Goal: Task Accomplishment & Management: Use online tool/utility

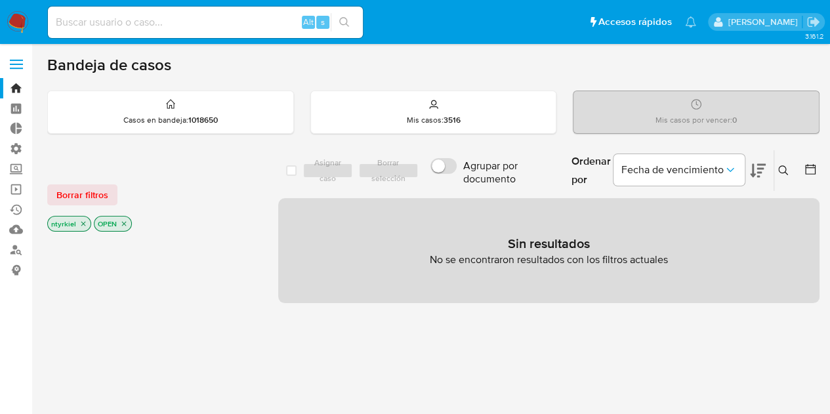
click at [125, 221] on icon "close-filter" at bounding box center [124, 224] width 8 height 8
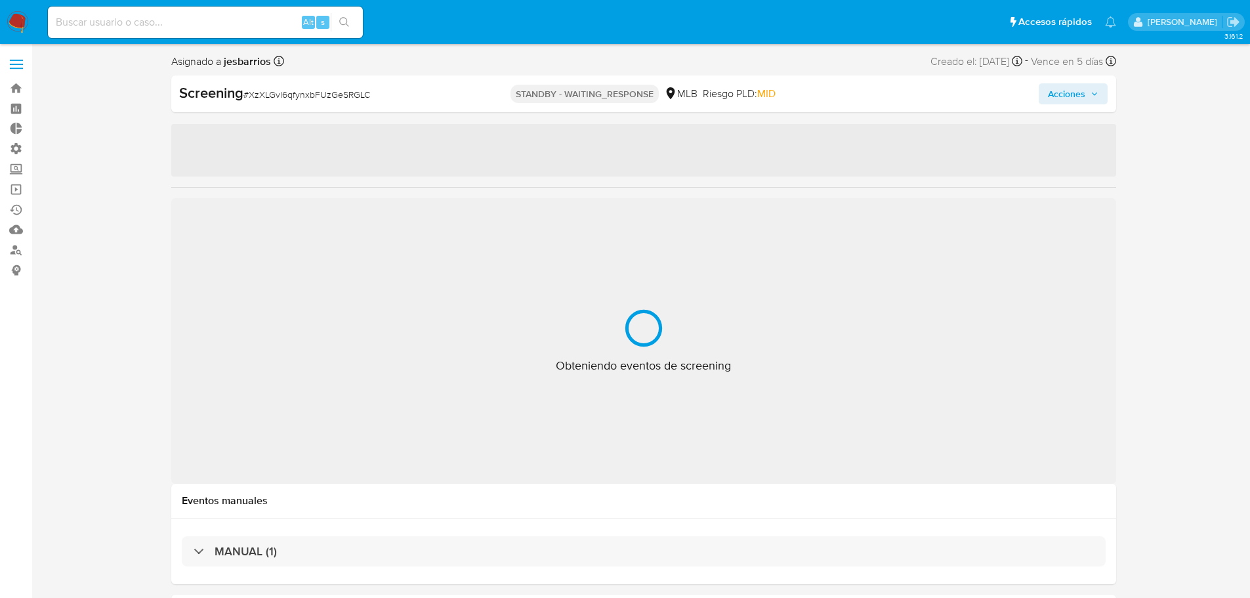
select select "10"
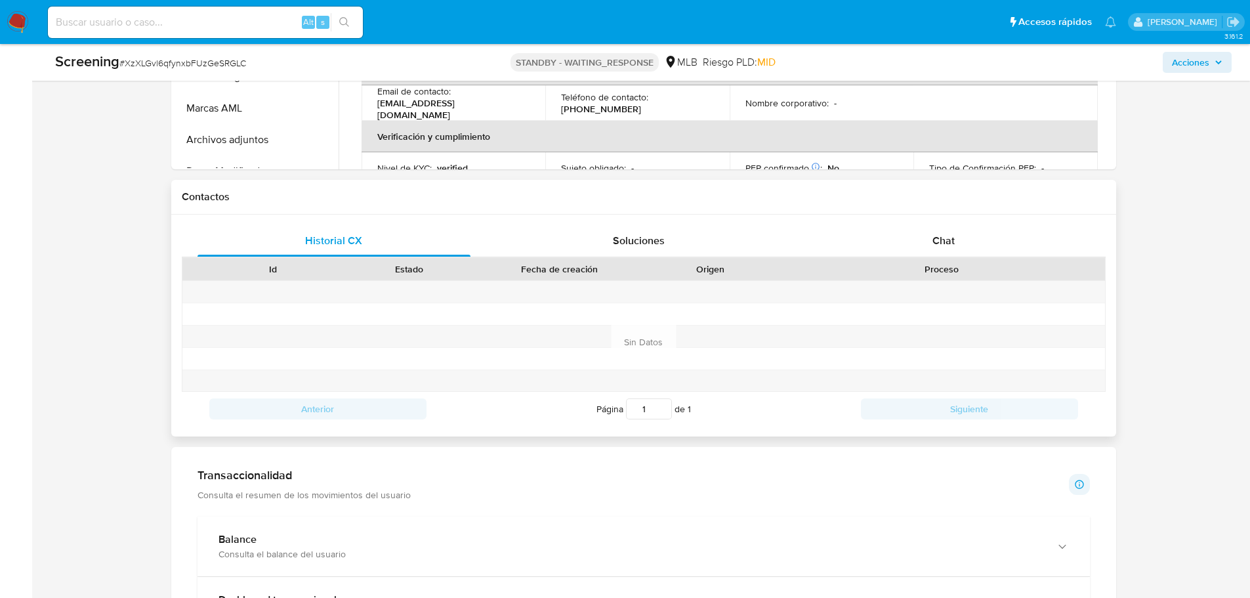
scroll to position [656, 0]
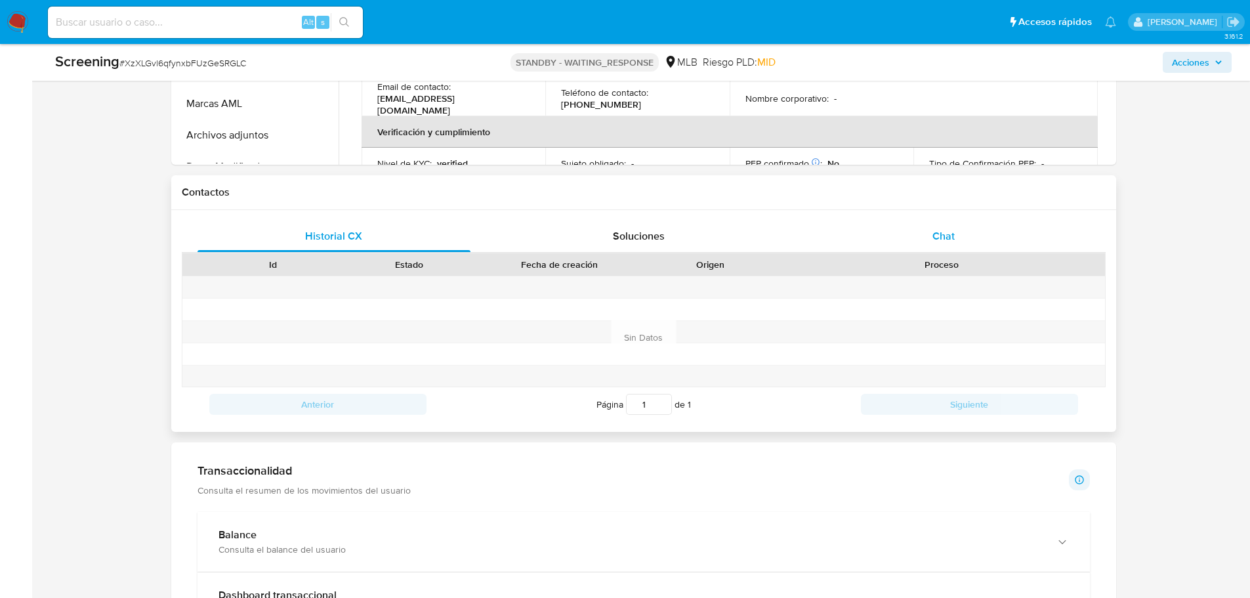
click at [953, 241] on span "Chat" at bounding box center [943, 235] width 22 height 15
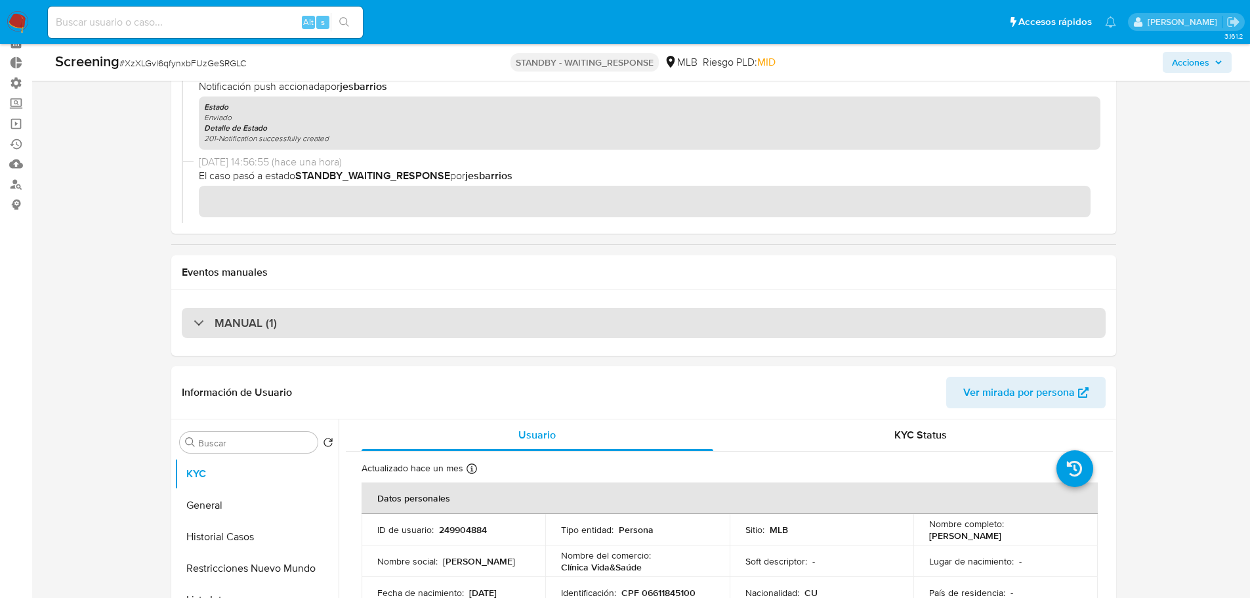
scroll to position [0, 0]
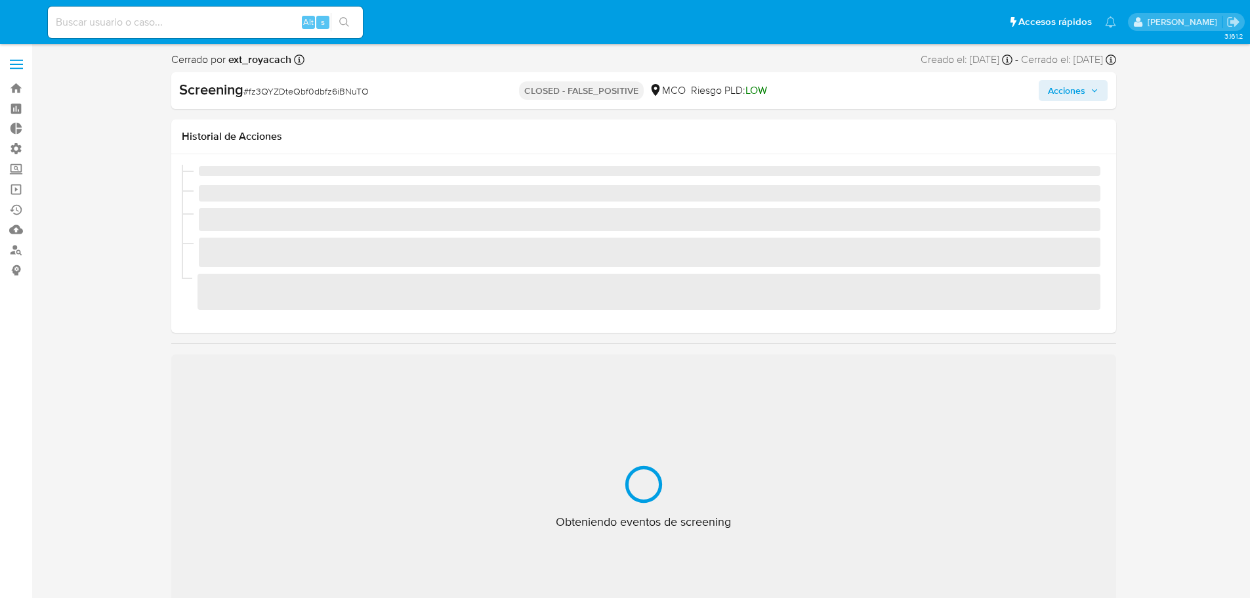
select select "10"
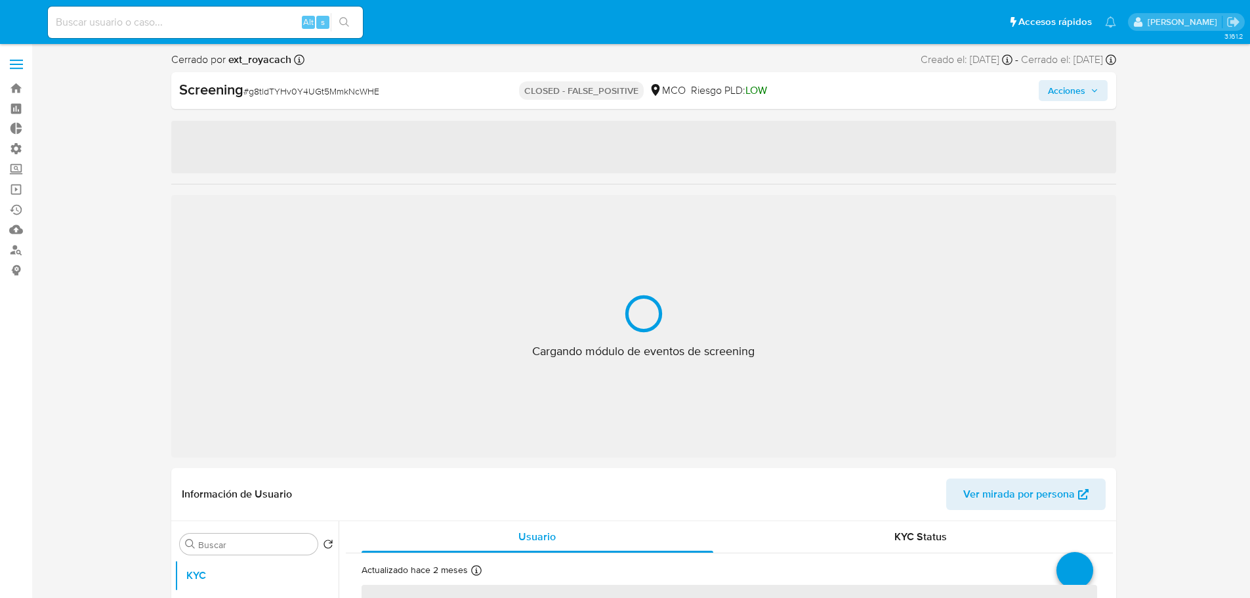
select select "10"
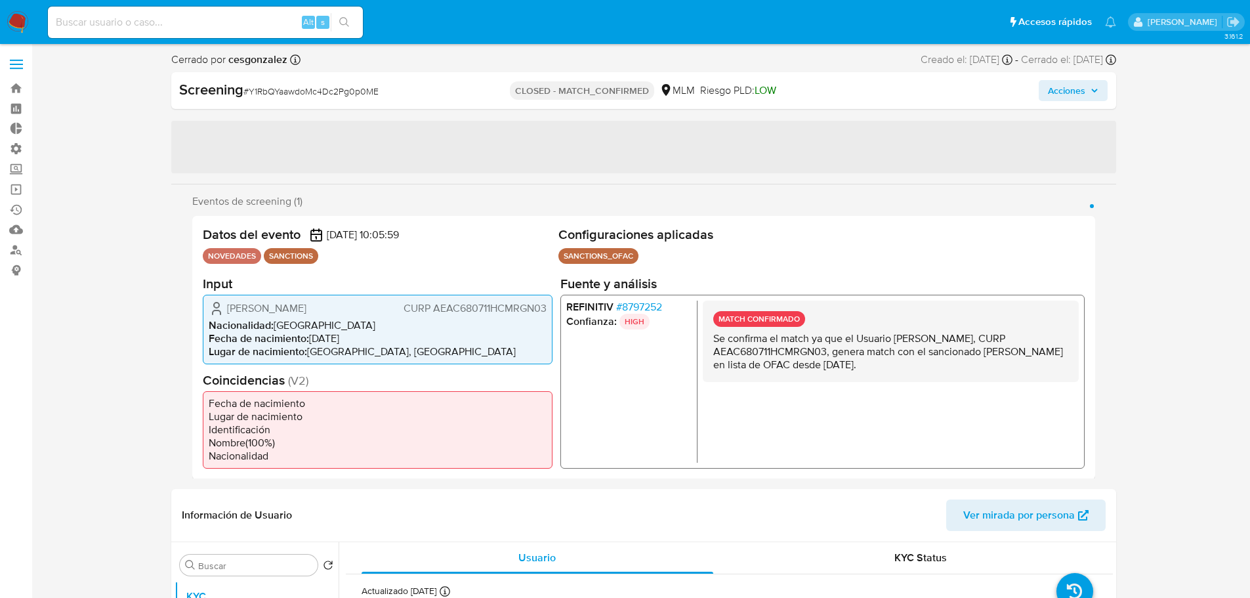
select select "10"
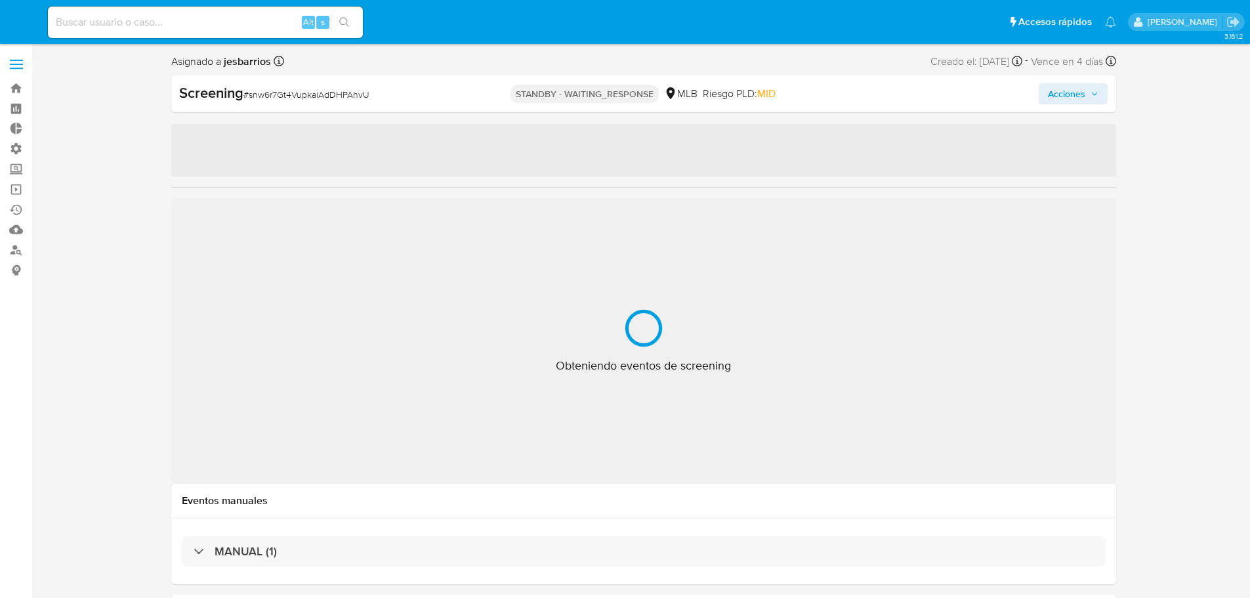
select select "10"
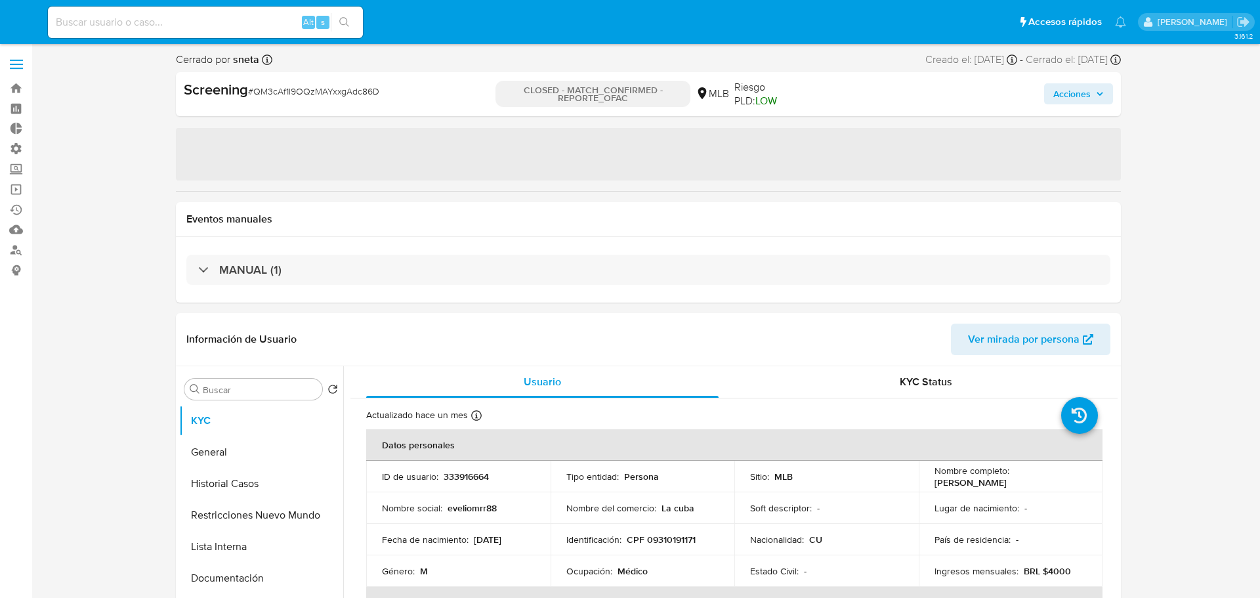
select select "10"
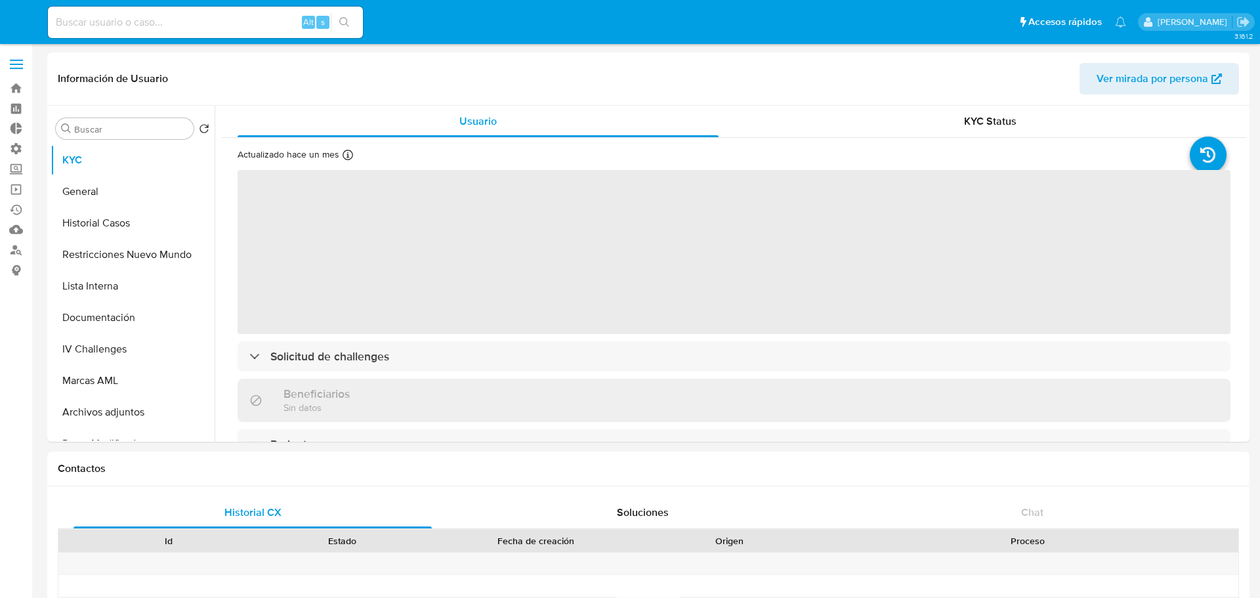
select select "10"
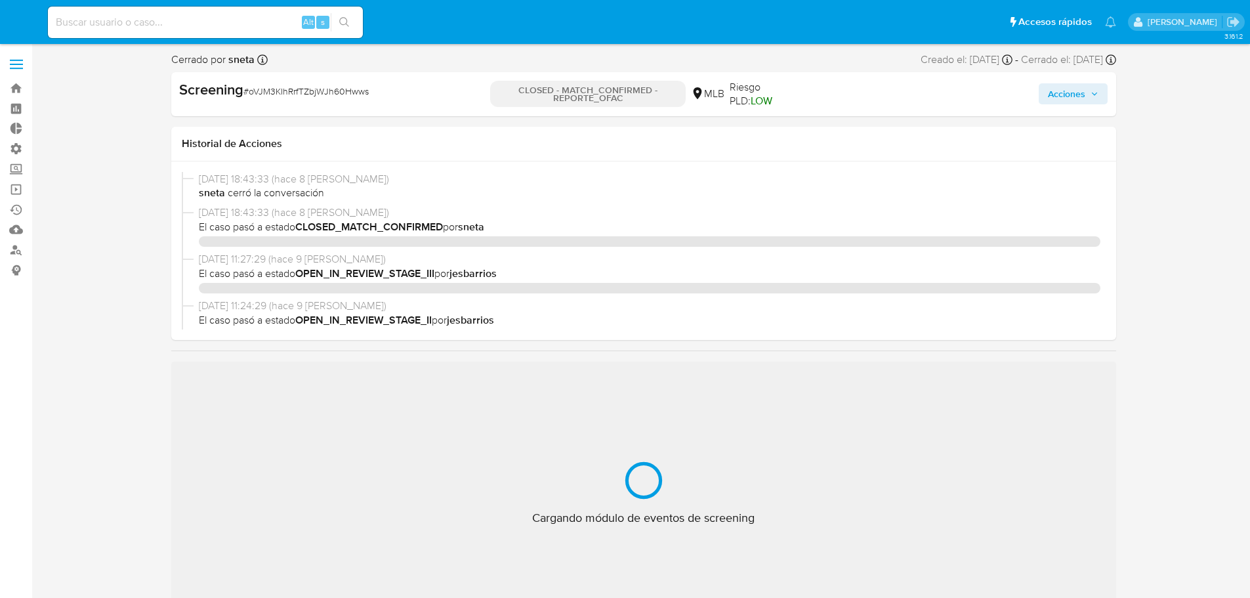
select select "10"
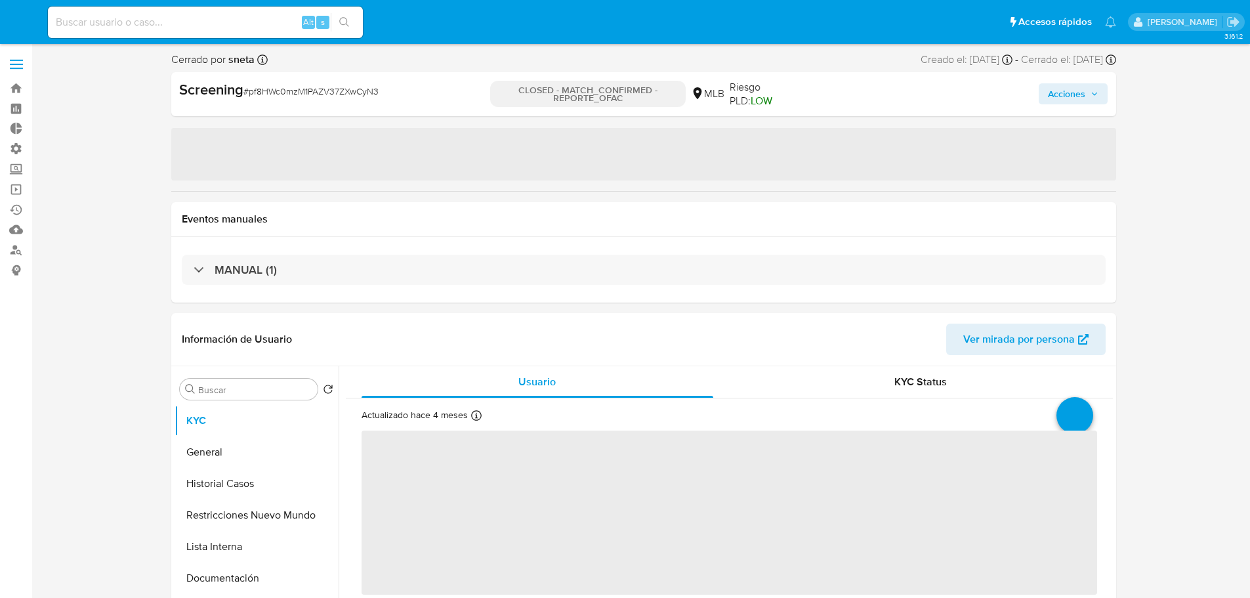
select select "10"
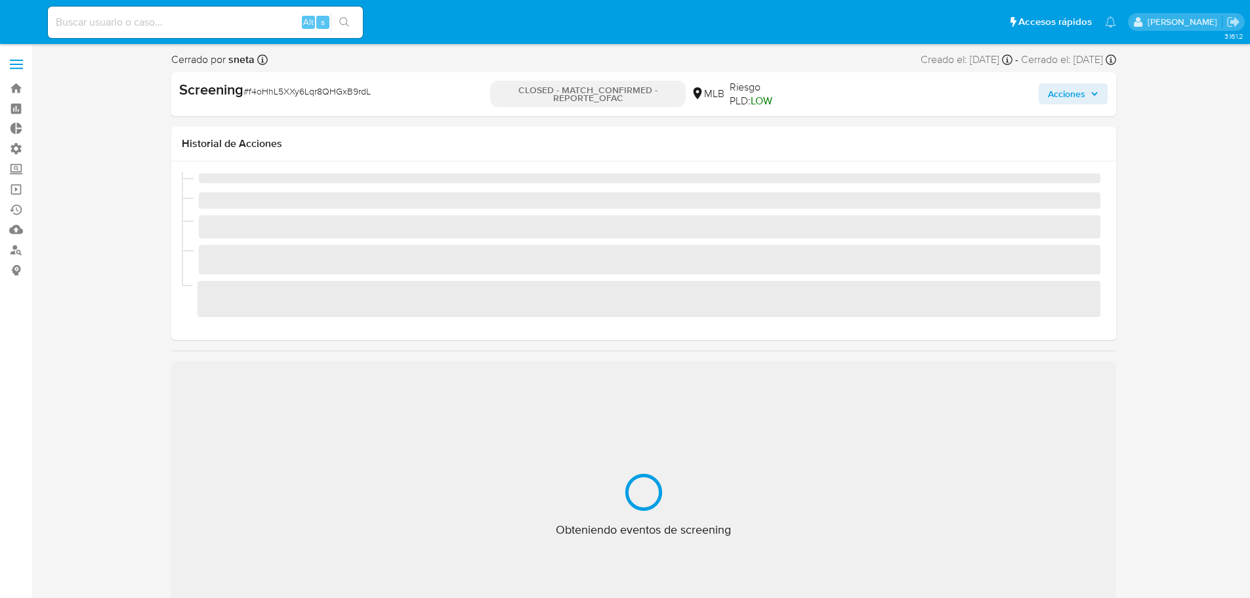
select select "10"
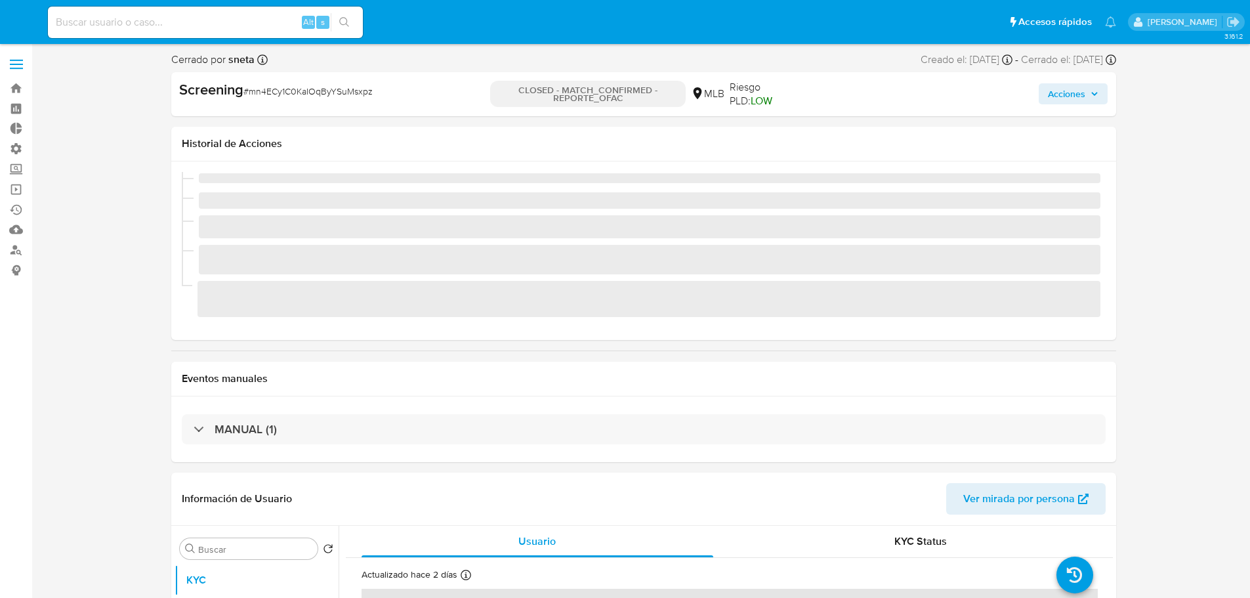
select select "10"
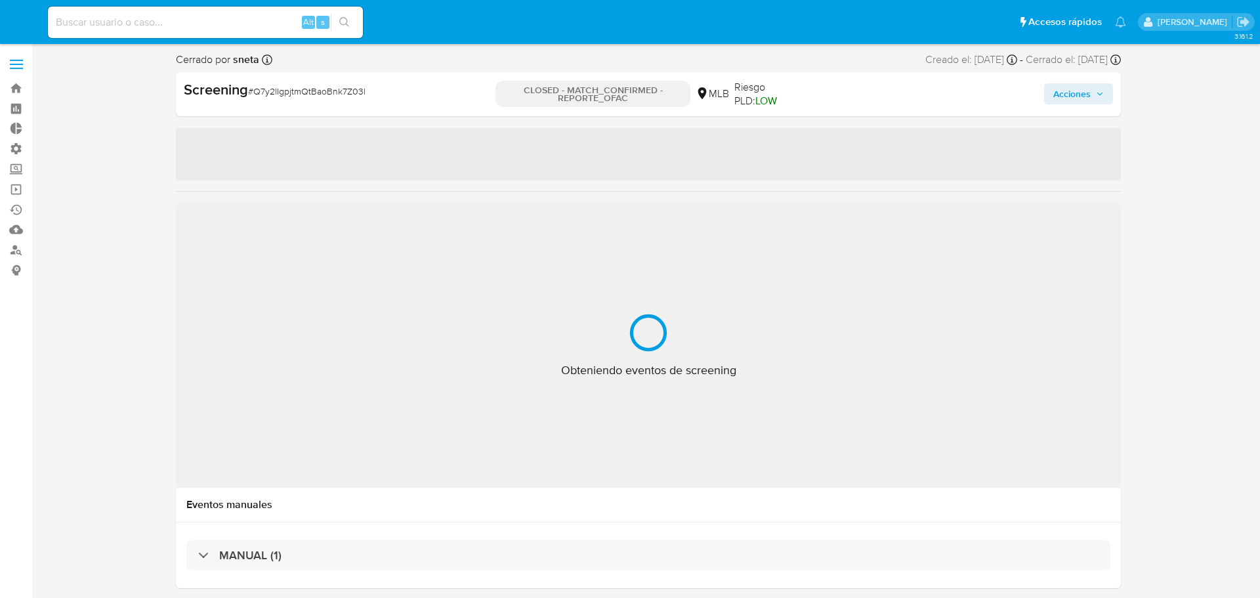
select select "10"
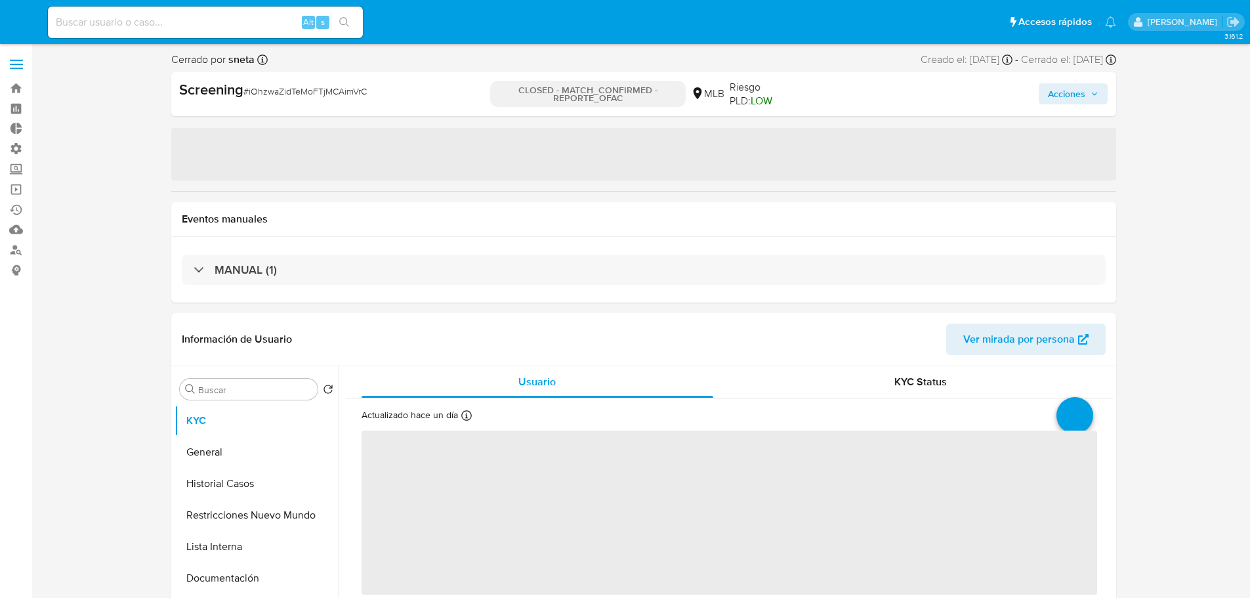
select select "10"
